Goal: Book appointment/travel/reservation

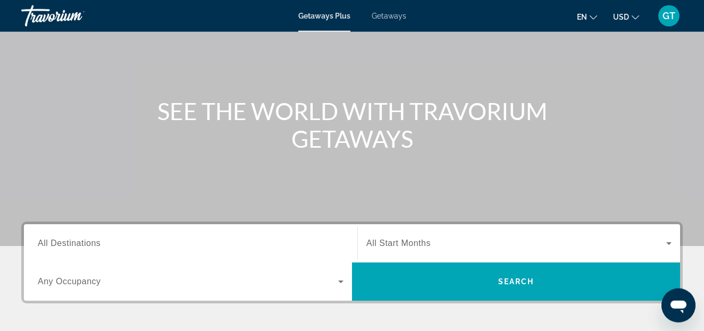
scroll to position [108, 0]
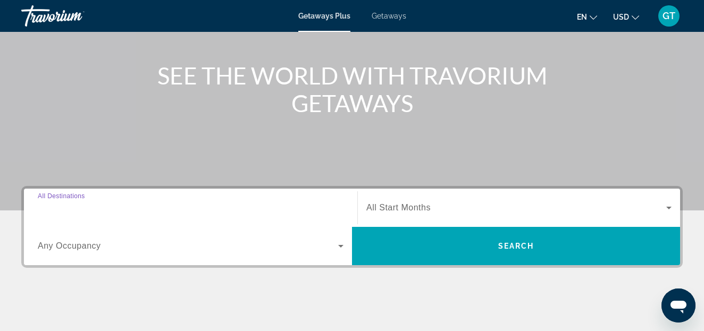
click at [112, 208] on input "Destination All Destinations" at bounding box center [191, 208] width 306 height 13
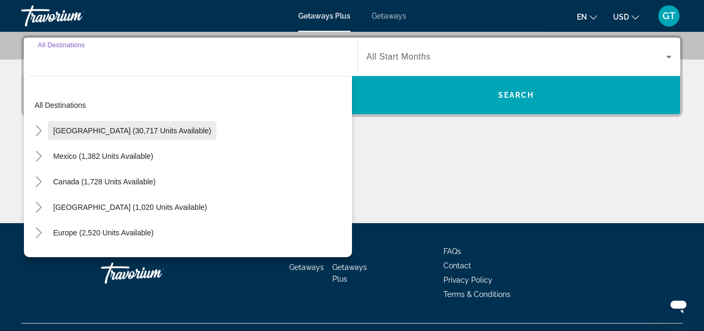
scroll to position [260, 0]
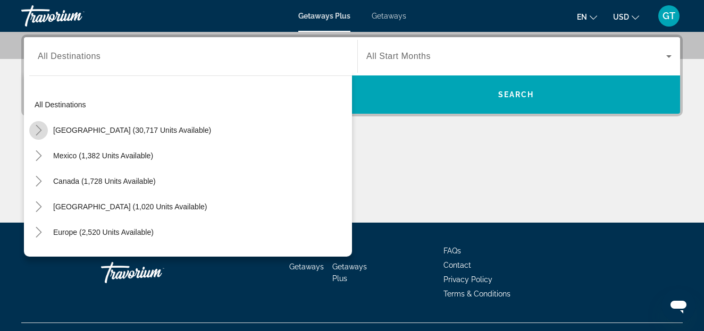
click at [38, 129] on icon "Toggle United States (30,717 units available)" at bounding box center [38, 130] width 11 height 11
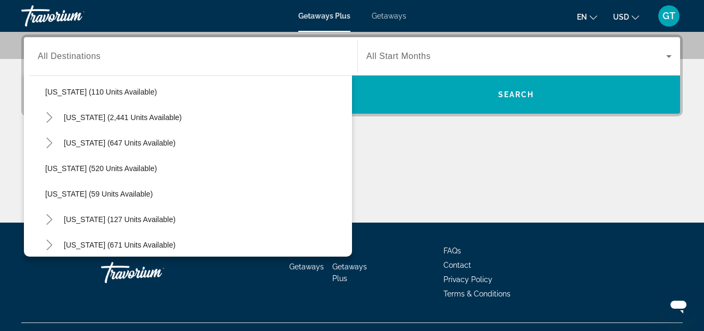
scroll to position [546, 0]
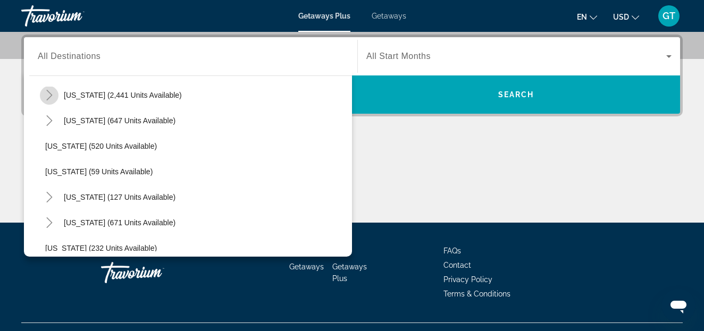
click at [54, 94] on icon "Toggle Nevada (2,441 units available)" at bounding box center [49, 95] width 11 height 11
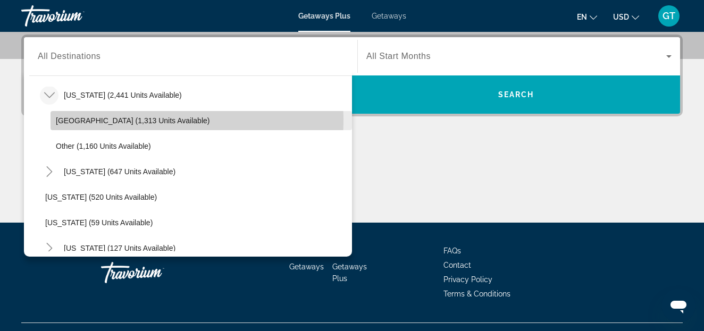
click at [83, 119] on span "[GEOGRAPHIC_DATA] (1,313 units available)" at bounding box center [133, 120] width 154 height 9
type input "**********"
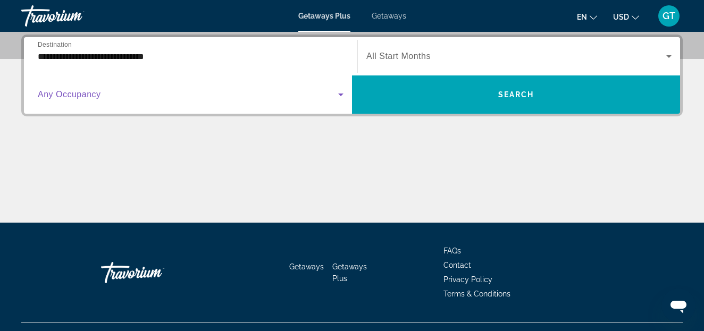
click at [339, 96] on icon "Search widget" at bounding box center [340, 94] width 13 height 13
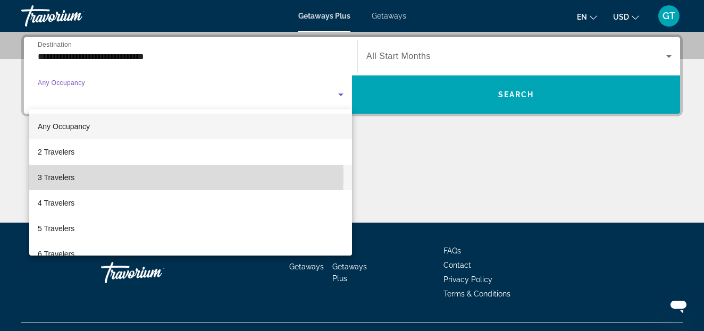
click at [55, 177] on span "3 Travelers" at bounding box center [56, 177] width 37 height 13
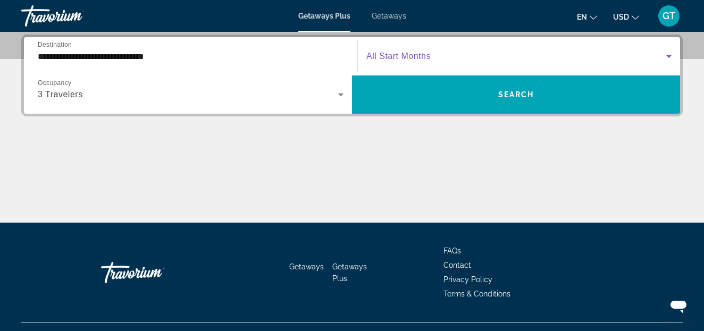
click at [667, 57] on icon "Search widget" at bounding box center [669, 56] width 13 height 13
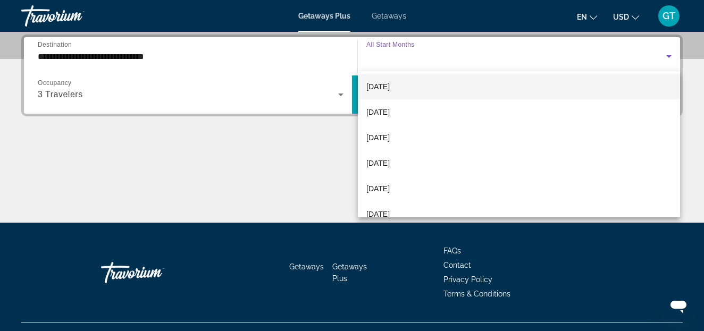
scroll to position [70, 0]
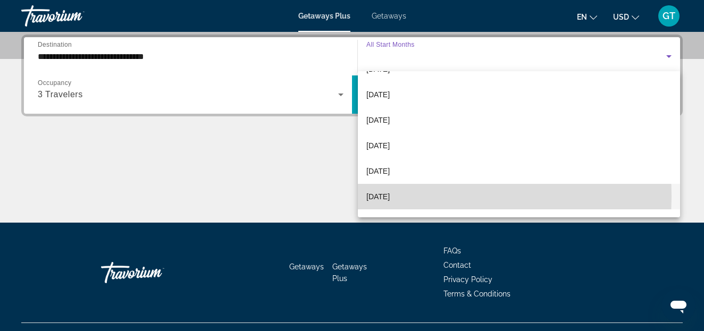
click at [380, 197] on span "[DATE]" at bounding box center [377, 196] width 23 height 13
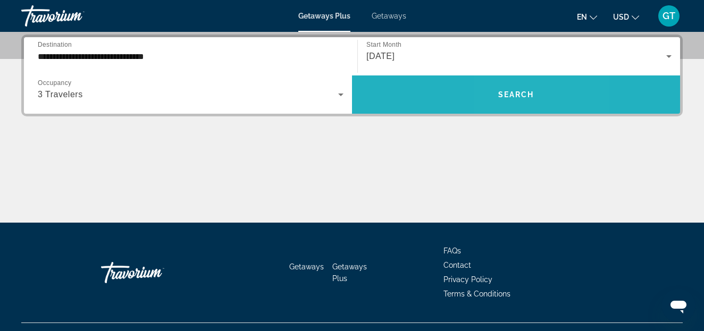
click at [510, 95] on span "Search" at bounding box center [516, 94] width 36 height 9
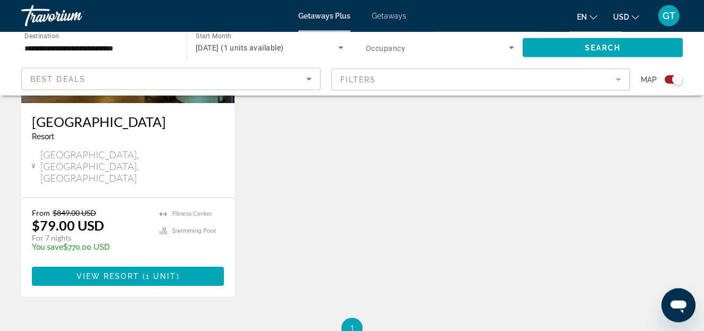
scroll to position [542, 0]
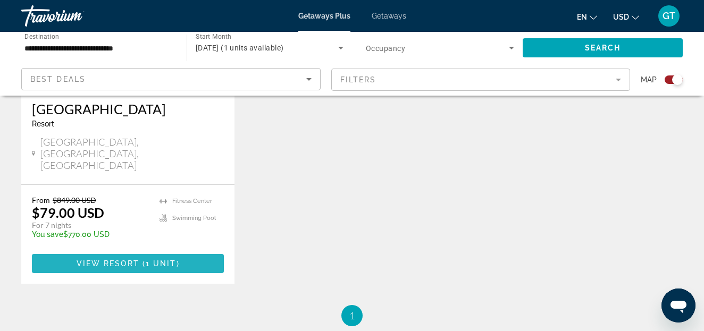
click at [120, 259] on span "View Resort" at bounding box center [108, 263] width 63 height 9
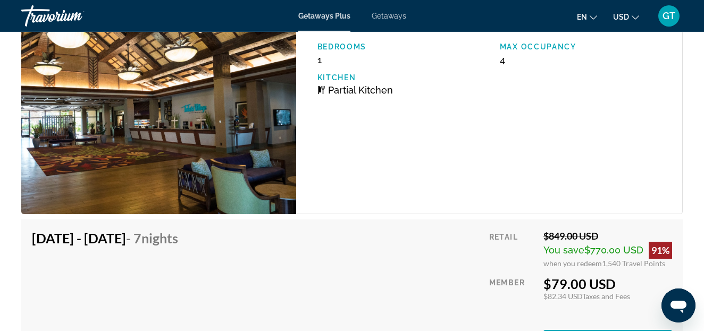
scroll to position [2061, 0]
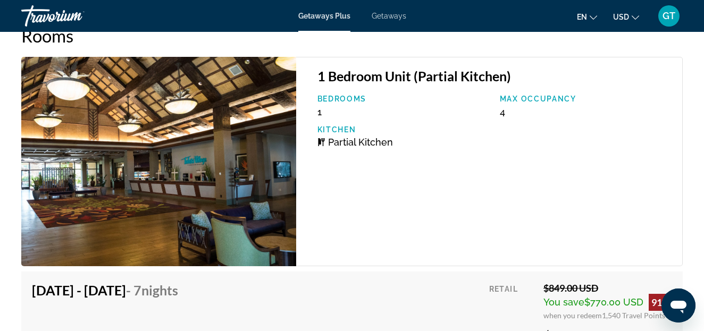
click at [388, 16] on span "Getaways" at bounding box center [389, 16] width 35 height 9
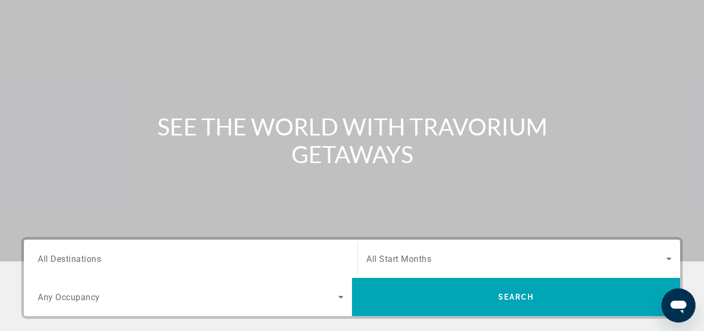
scroll to position [163, 0]
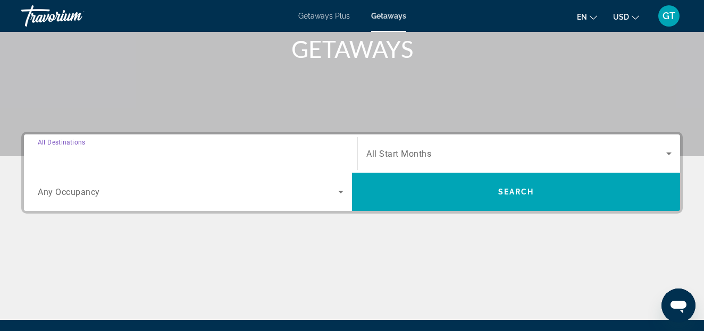
click at [109, 154] on input "Destination All Destinations" at bounding box center [191, 154] width 306 height 13
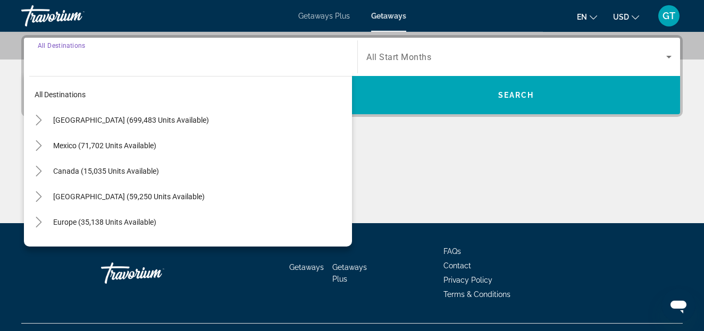
scroll to position [260, 0]
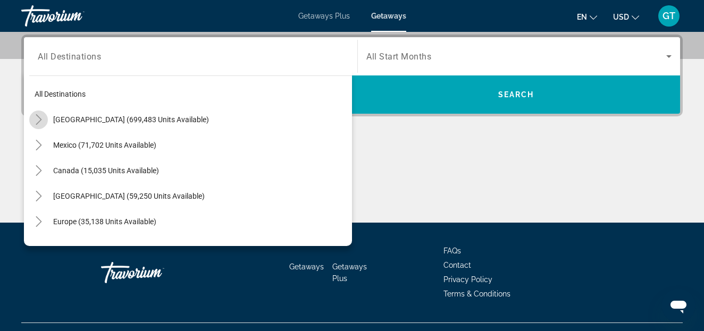
click at [39, 118] on icon "Toggle United States (699,483 units available)" at bounding box center [39, 119] width 6 height 11
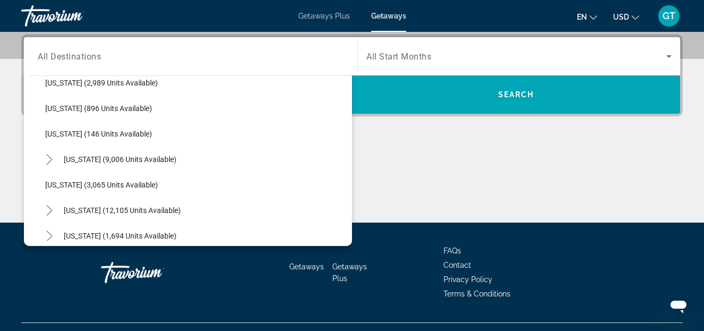
scroll to position [546, 0]
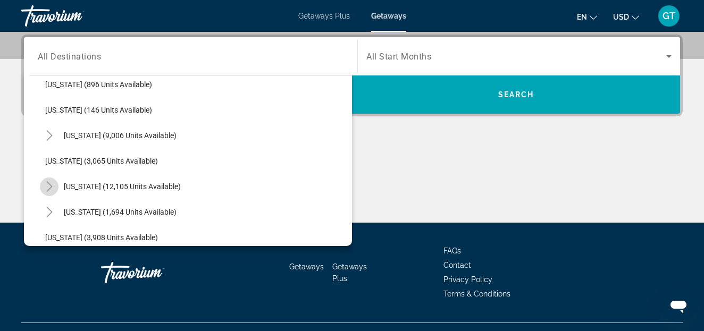
click at [51, 185] on icon "Toggle Nevada (12,105 units available)" at bounding box center [49, 186] width 11 height 11
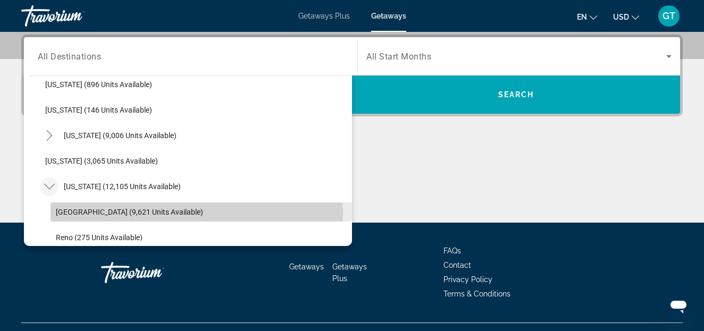
click at [78, 212] on span "[GEOGRAPHIC_DATA] (9,621 units available)" at bounding box center [129, 212] width 147 height 9
type input "**********"
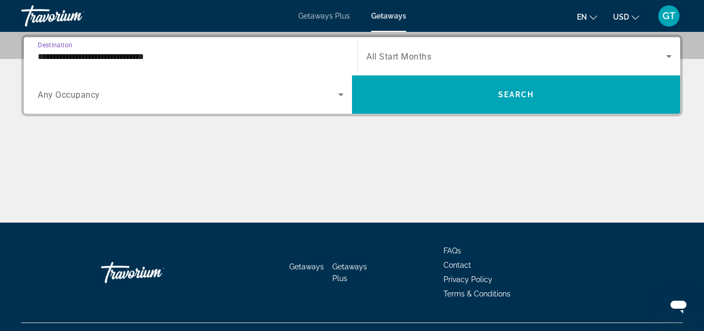
click at [341, 95] on icon "Search widget" at bounding box center [340, 95] width 5 height 3
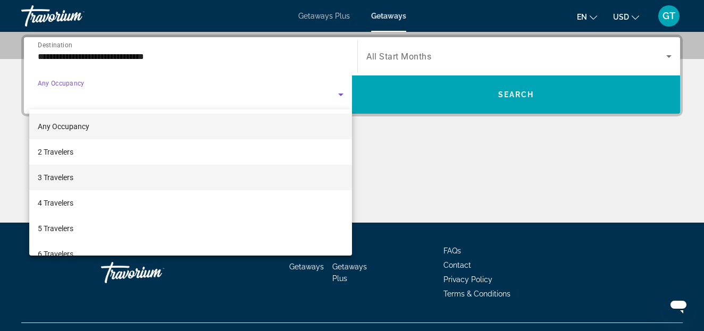
click at [58, 175] on span "3 Travelers" at bounding box center [56, 177] width 36 height 13
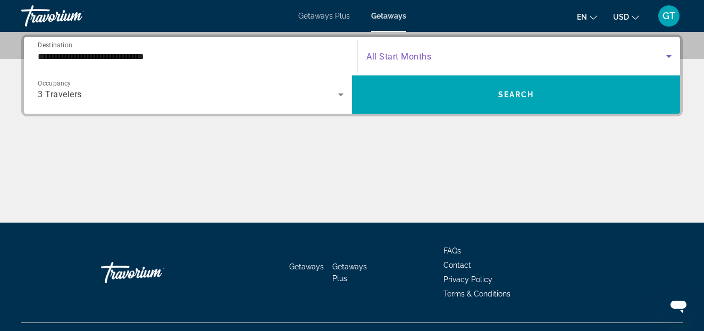
click at [669, 57] on icon "Search widget" at bounding box center [668, 56] width 5 height 3
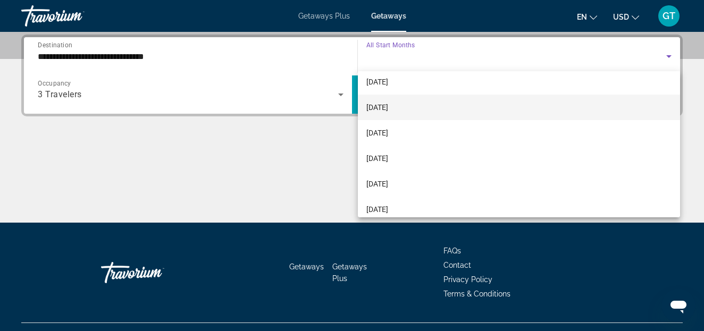
scroll to position [140, 0]
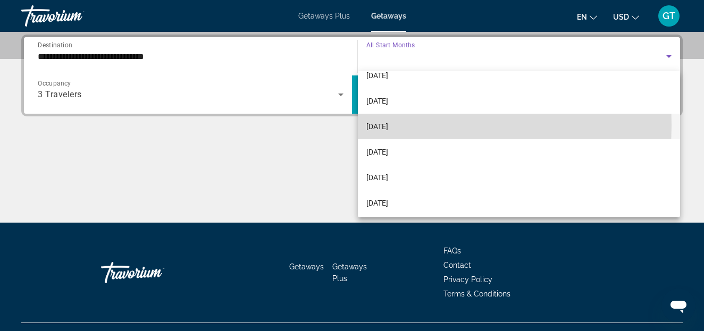
click at [378, 125] on span "[DATE]" at bounding box center [377, 126] width 22 height 13
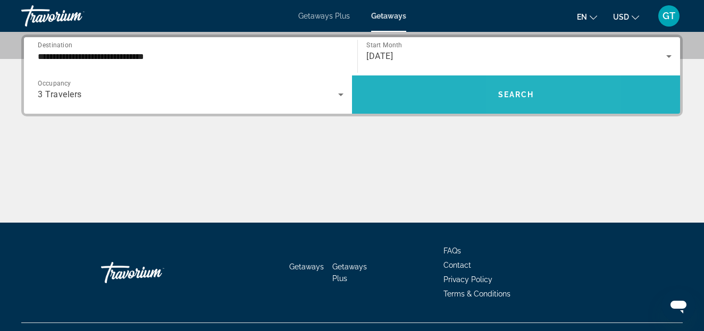
click at [520, 93] on span "Search" at bounding box center [516, 94] width 36 height 9
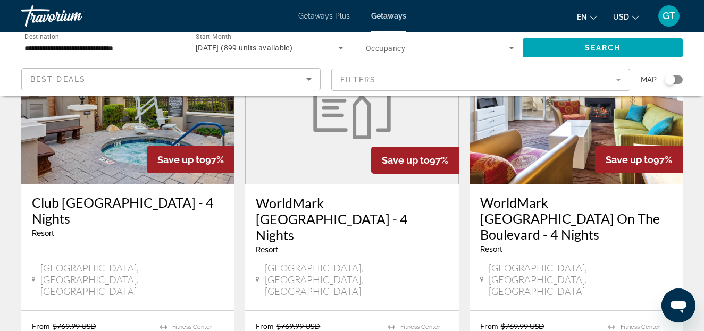
scroll to position [976, 0]
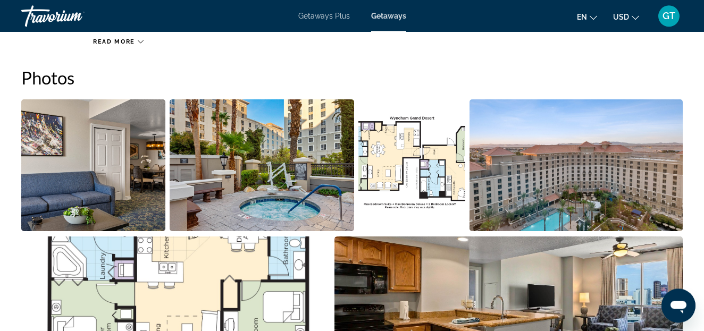
scroll to position [651, 0]
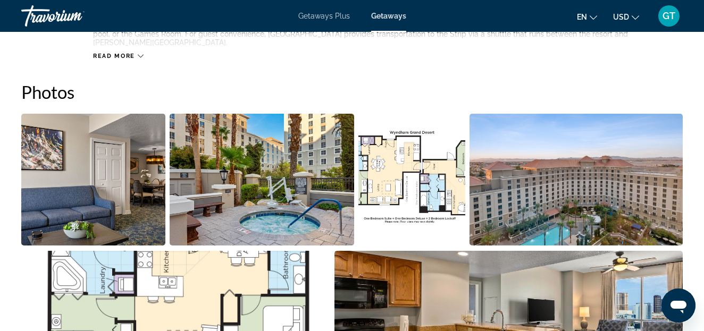
click at [107, 176] on img "Open full-screen image slider" at bounding box center [93, 180] width 144 height 132
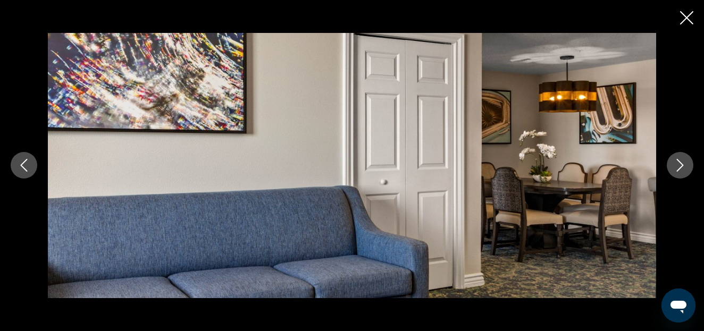
click at [680, 165] on icon "Next image" at bounding box center [680, 165] width 13 height 13
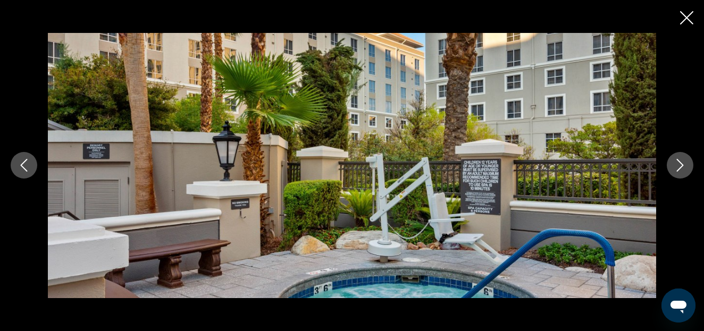
click at [680, 165] on icon "Next image" at bounding box center [680, 165] width 13 height 13
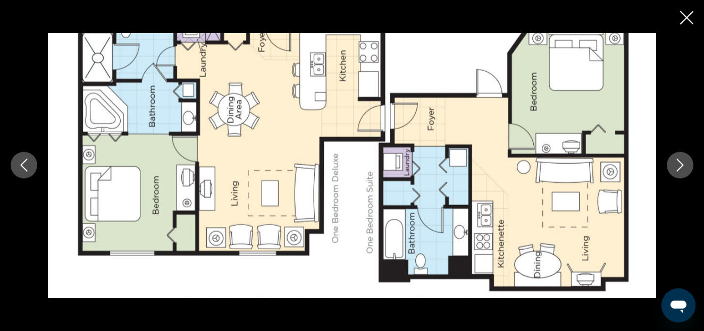
scroll to position [271, 0]
click at [676, 164] on icon "Next image" at bounding box center [680, 165] width 13 height 13
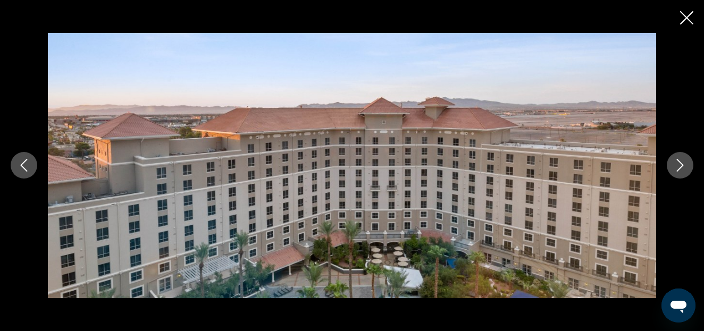
click at [676, 164] on icon "Next image" at bounding box center [680, 165] width 13 height 13
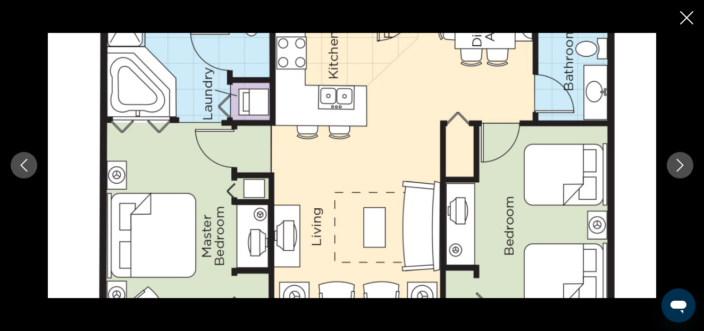
click at [676, 164] on icon "Next image" at bounding box center [680, 165] width 13 height 13
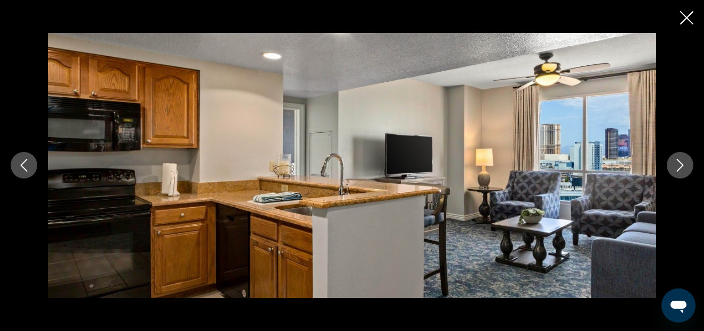
click at [685, 15] on icon "Close slideshow" at bounding box center [686, 17] width 13 height 13
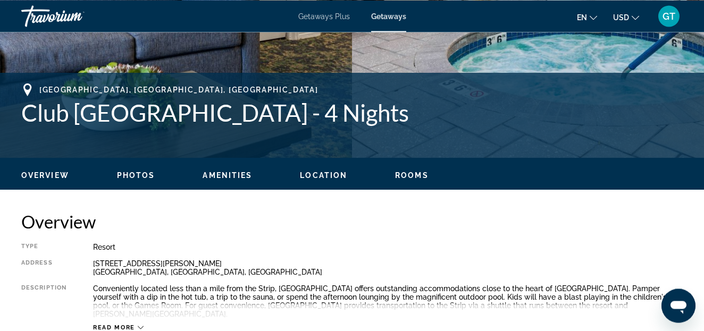
scroll to position [380, 0]
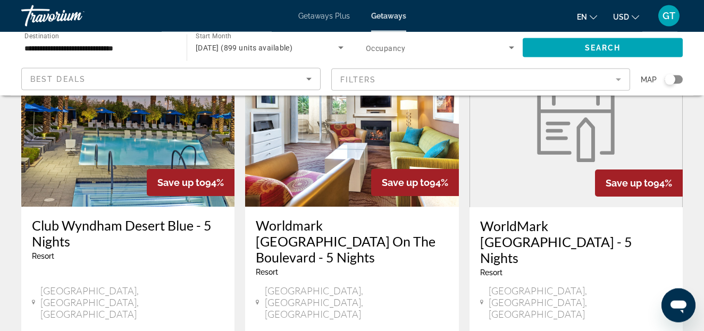
scroll to position [1356, 0]
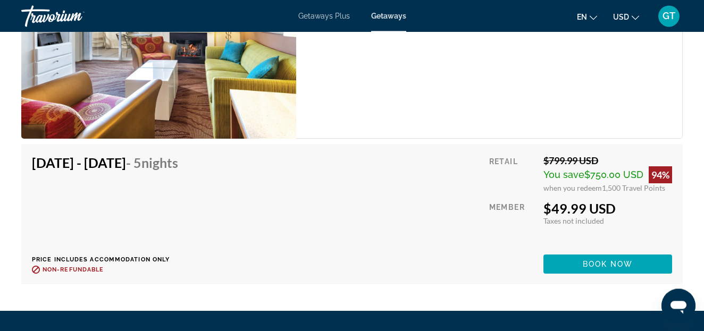
scroll to position [2278, 0]
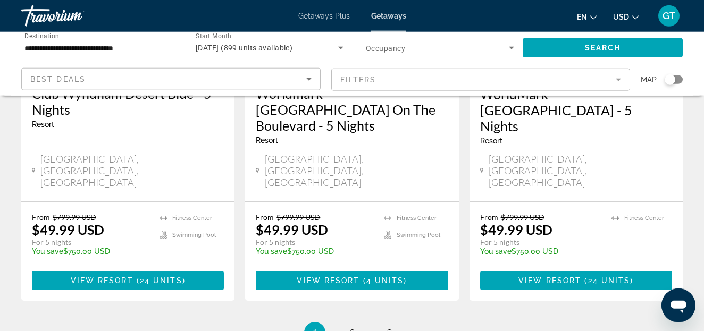
scroll to position [1486, 0]
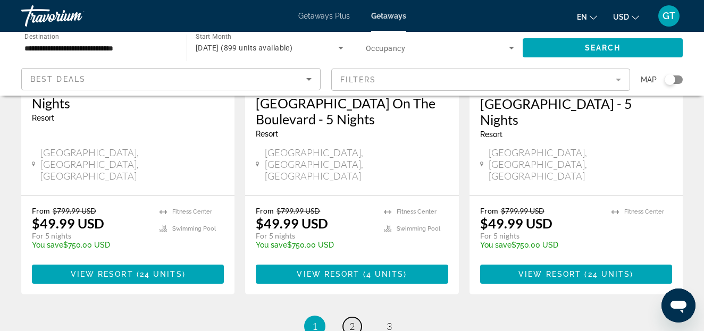
click at [349, 321] on span "2" at bounding box center [351, 327] width 5 height 12
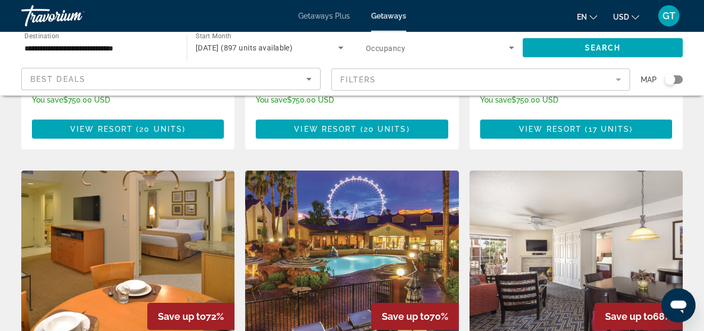
scroll to position [1193, 0]
